Goal: Information Seeking & Learning: Learn about a topic

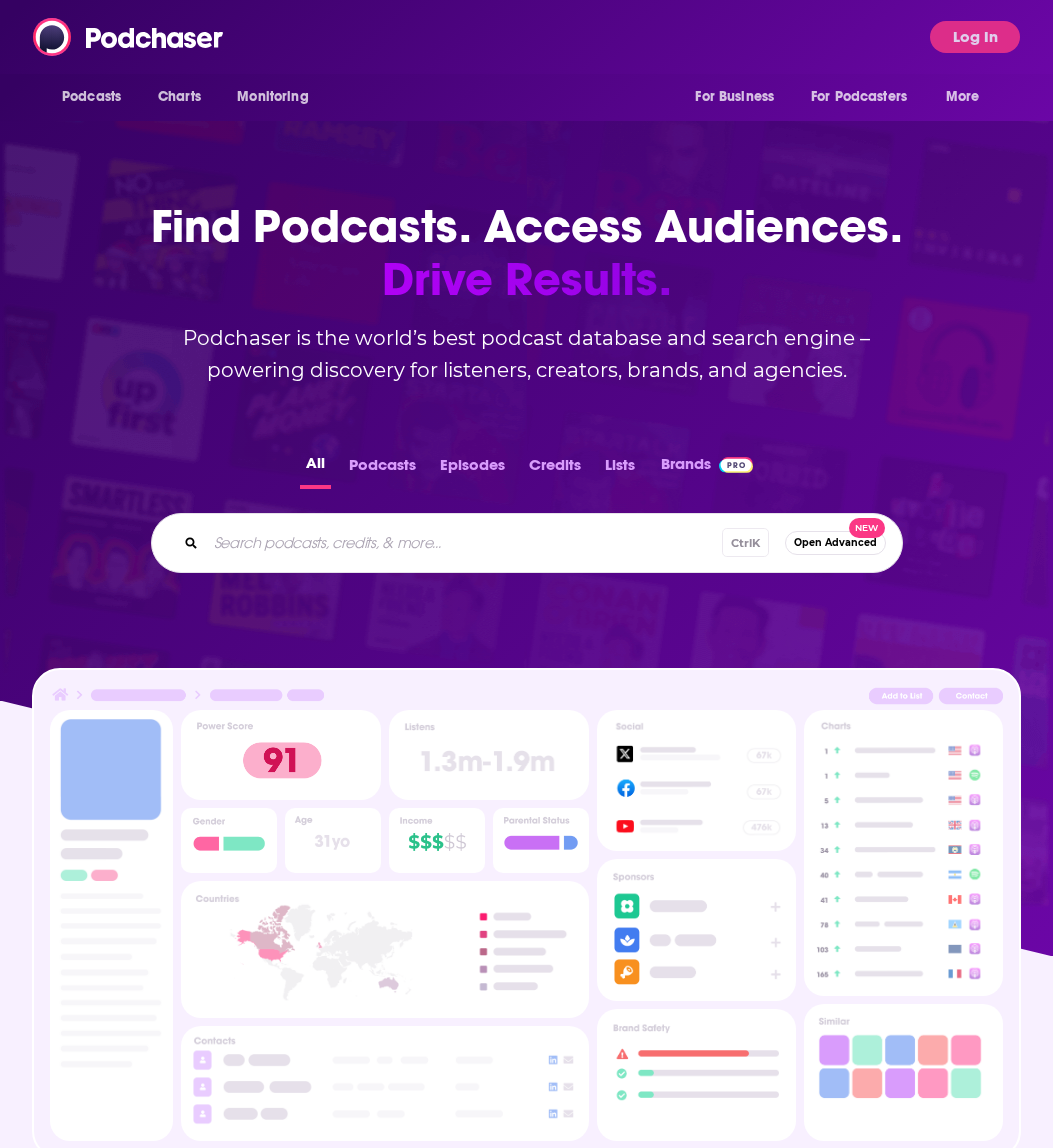
scroll to position [991, 0]
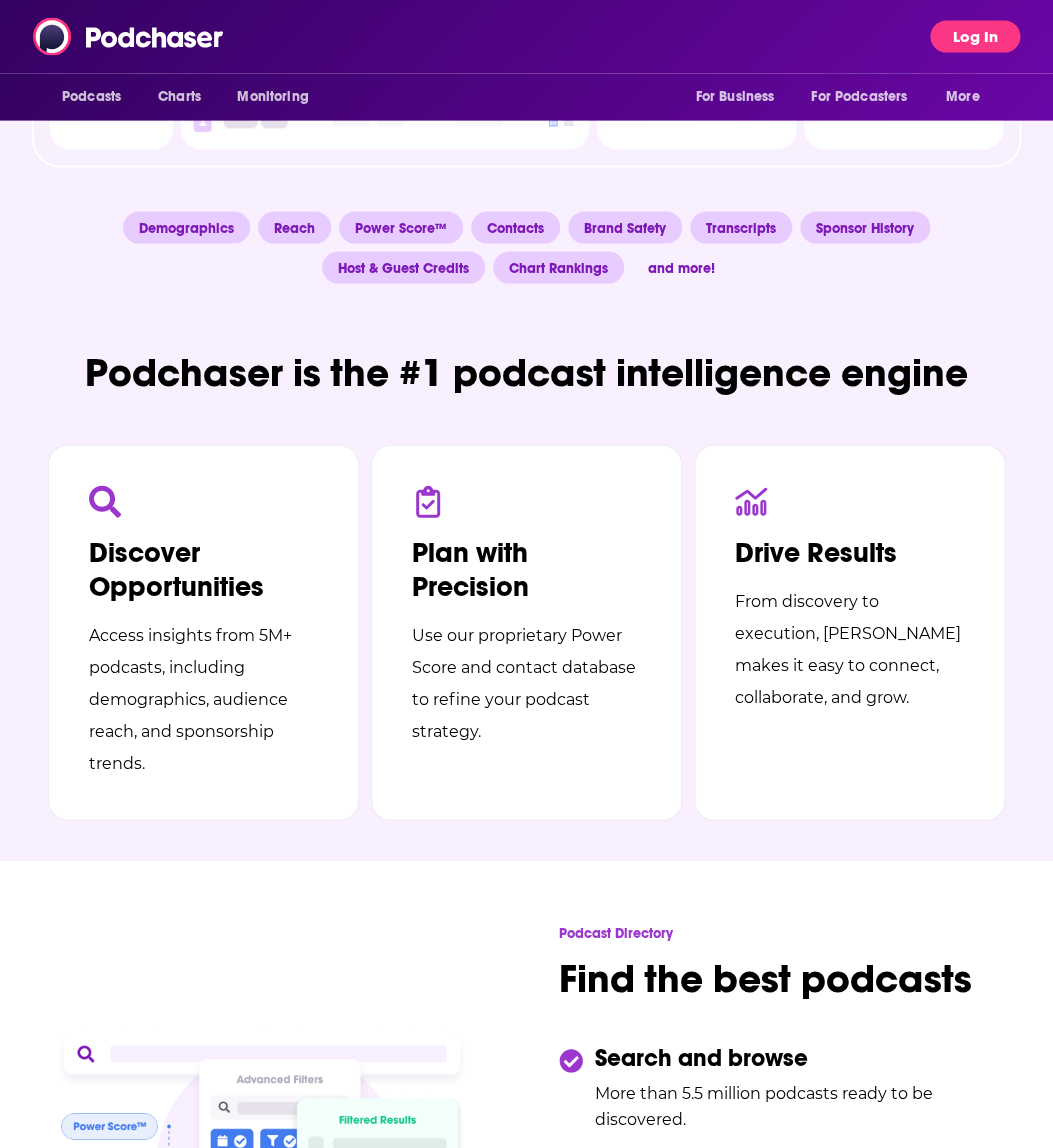
click at [964, 38] on button "Log In" at bounding box center [975, 37] width 90 height 32
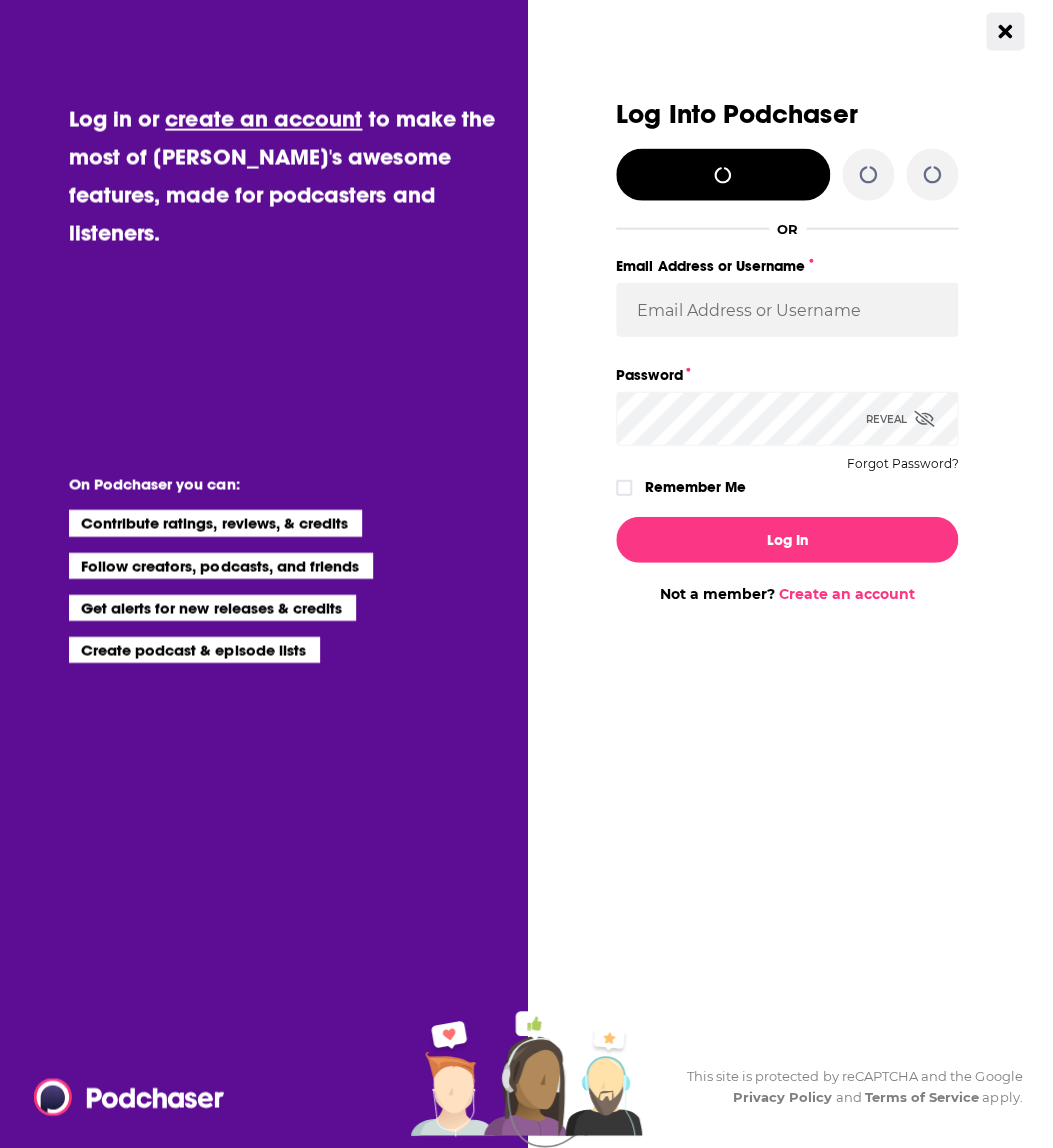
scroll to position [0, 0]
click at [948, 178] on button "Dialog" at bounding box center [932, 175] width 52 height 52
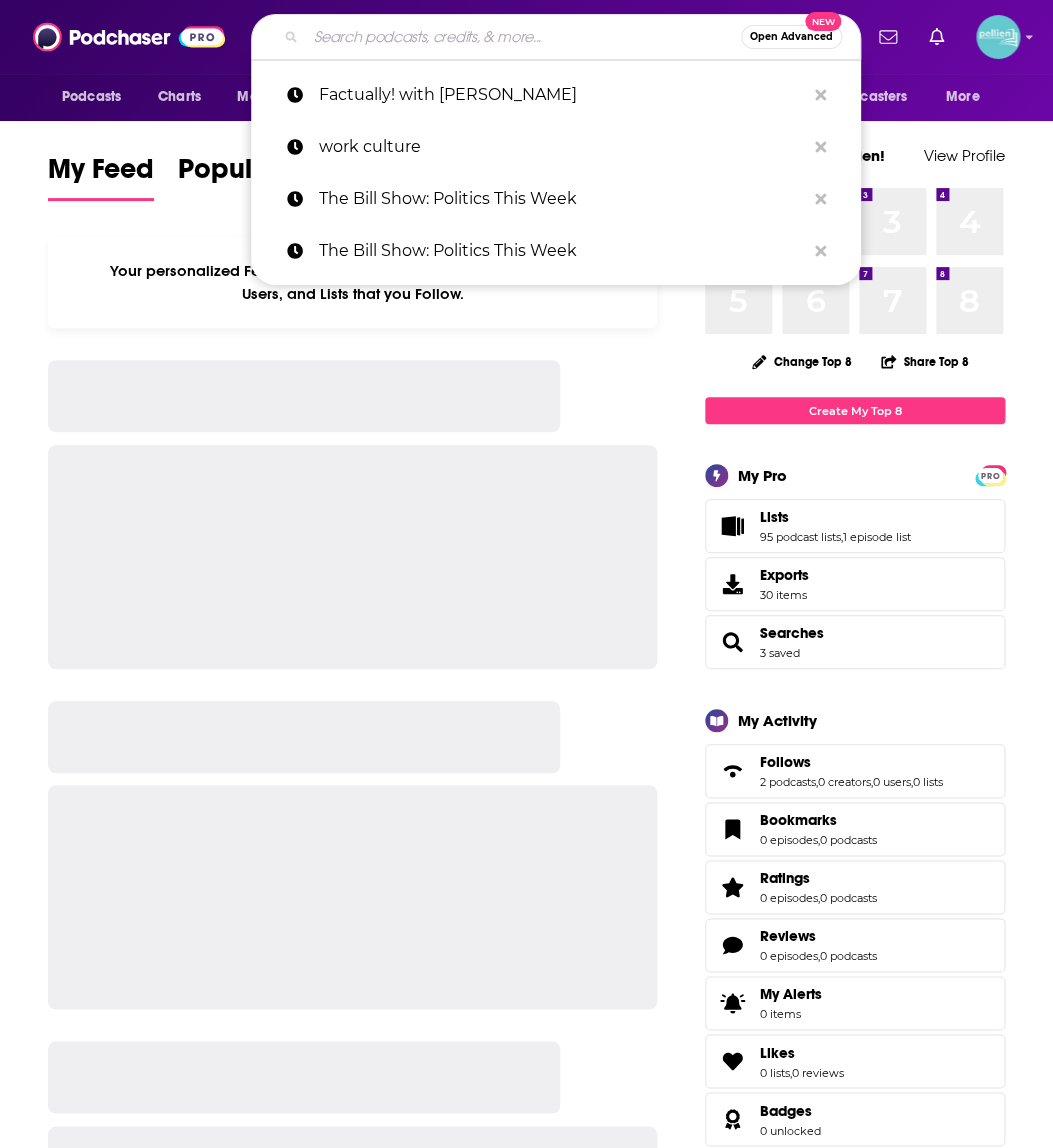
click at [436, 41] on input "Search podcasts, credits, & more..." at bounding box center [523, 37] width 435 height 32
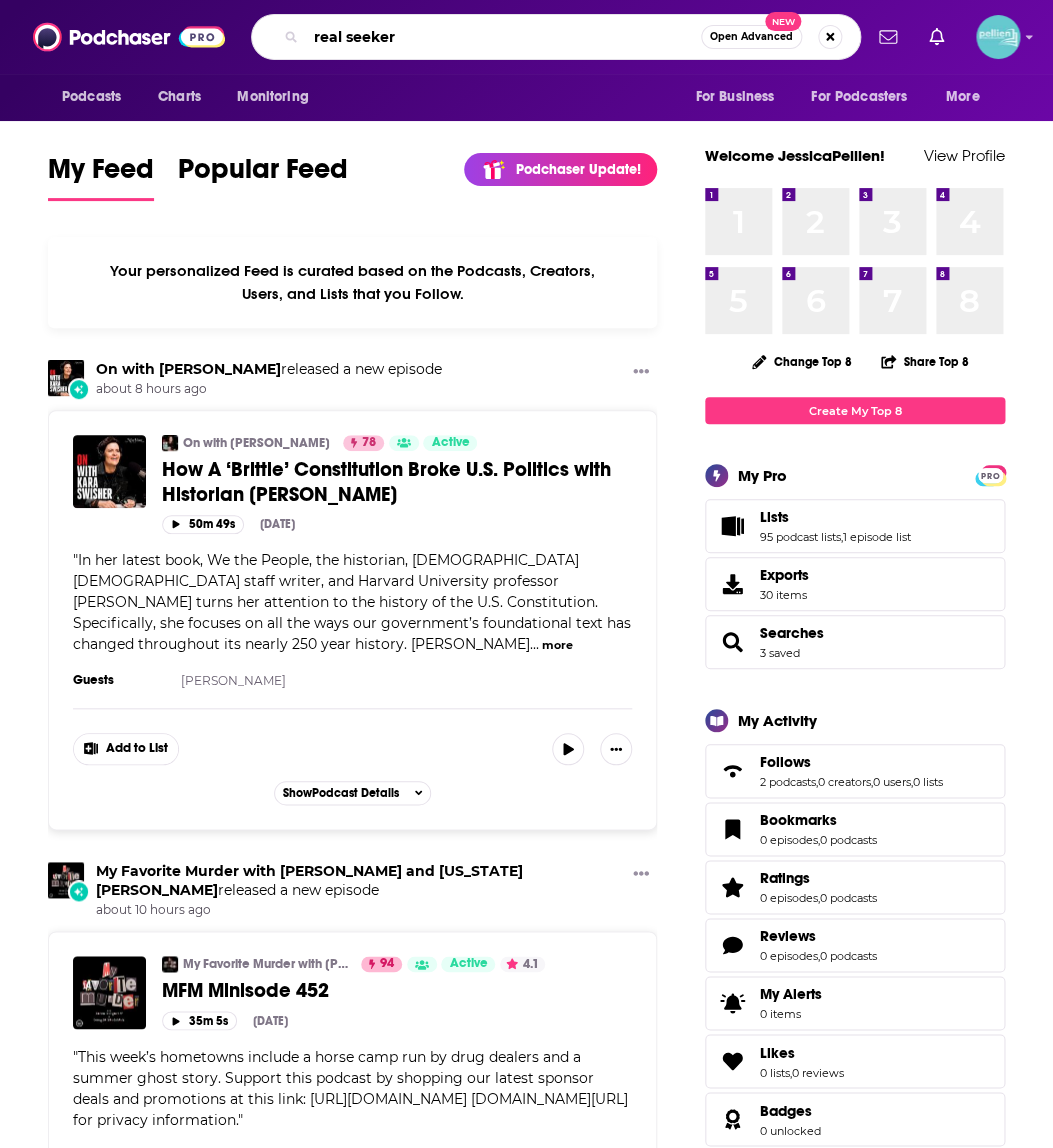
type input "real seeker"
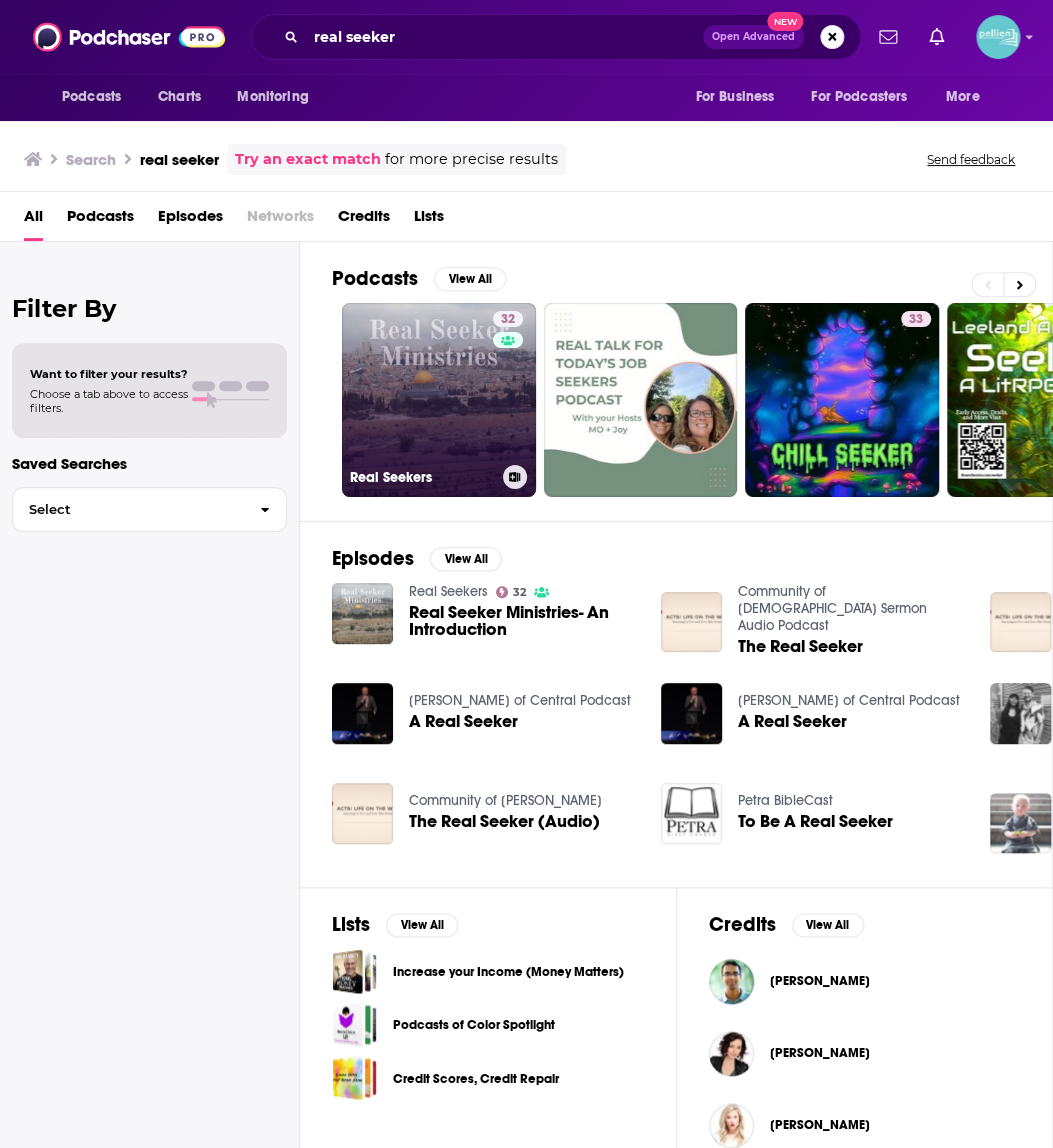
click at [471, 413] on link "32 Real Seekers" at bounding box center [439, 400] width 194 height 194
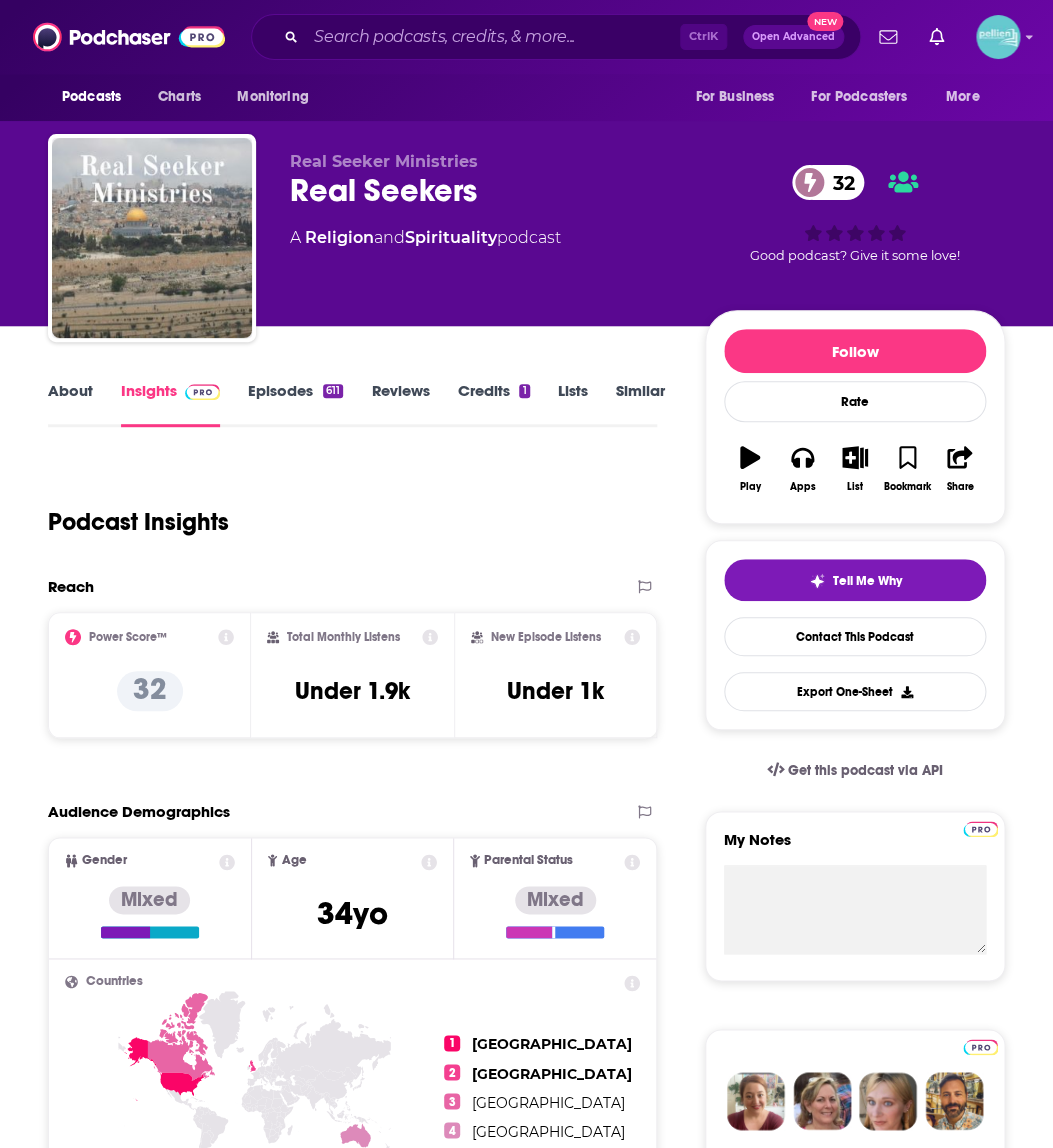
click at [279, 385] on link "Episodes 611" at bounding box center [295, 404] width 95 height 46
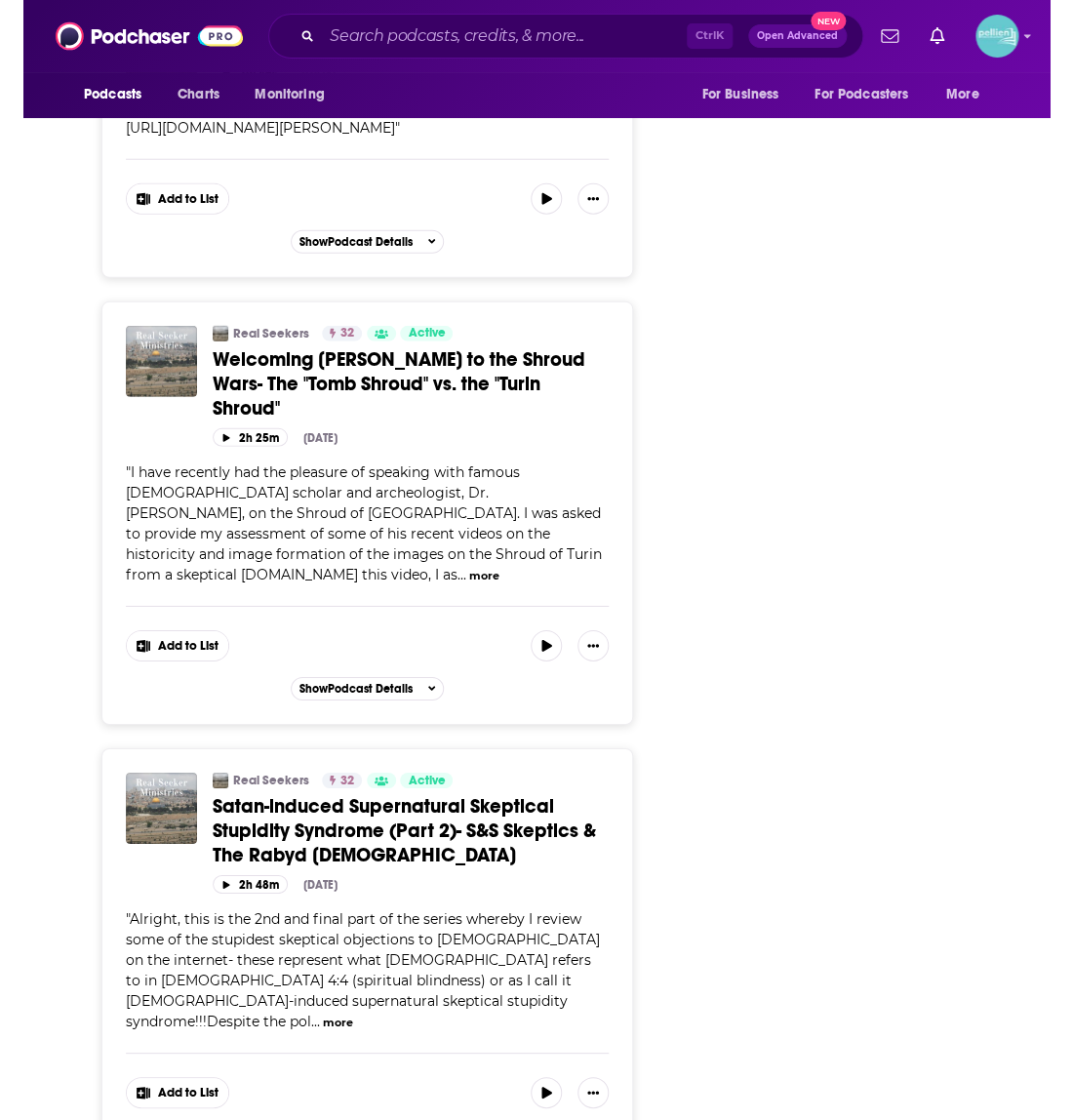
scroll to position [9181, 0]
